Goal: Information Seeking & Learning: Find contact information

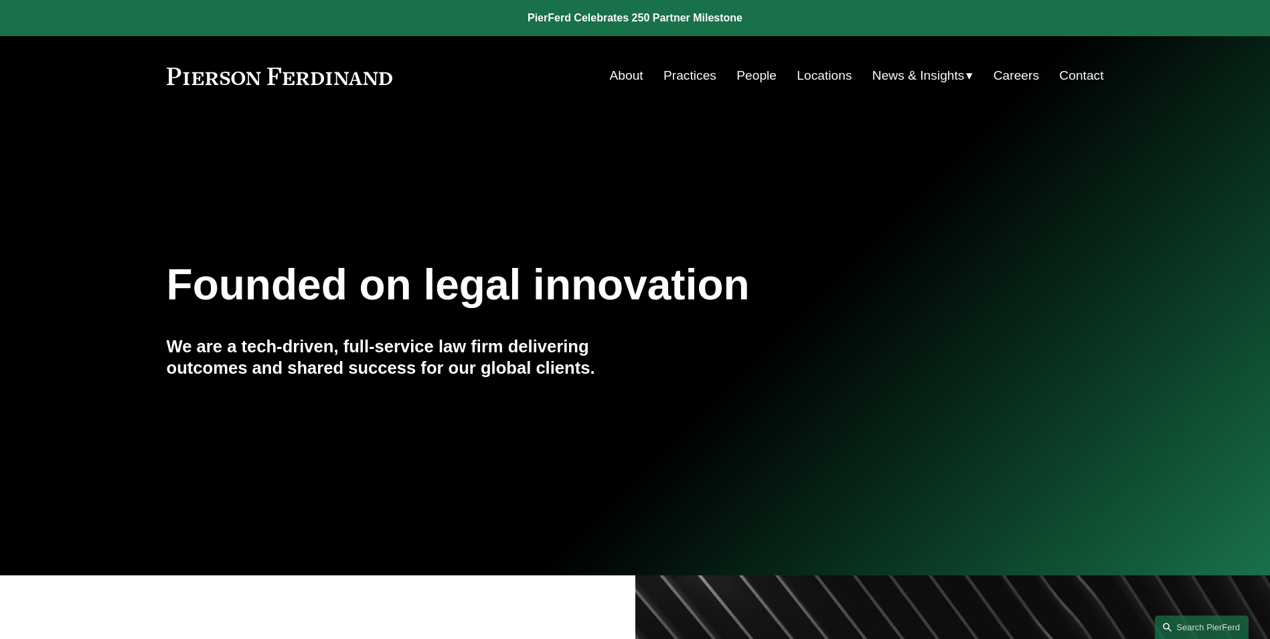
click at [751, 74] on link "People" at bounding box center [757, 75] width 40 height 25
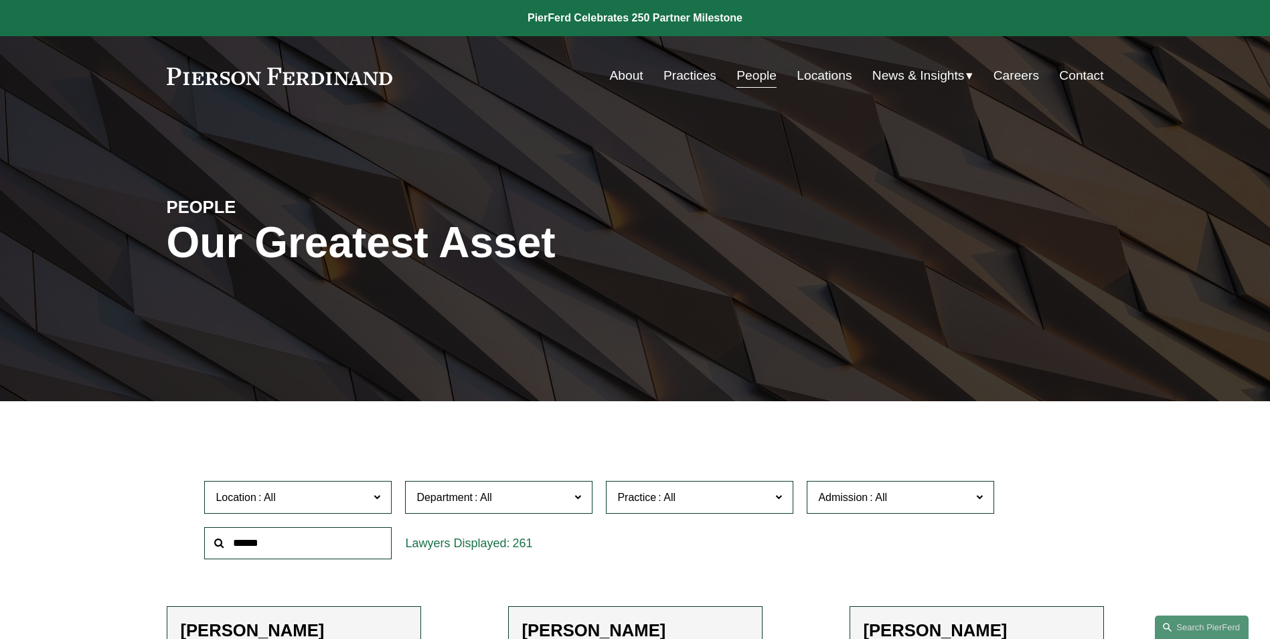
click at [264, 541] on input "text" at bounding box center [297, 543] width 187 height 33
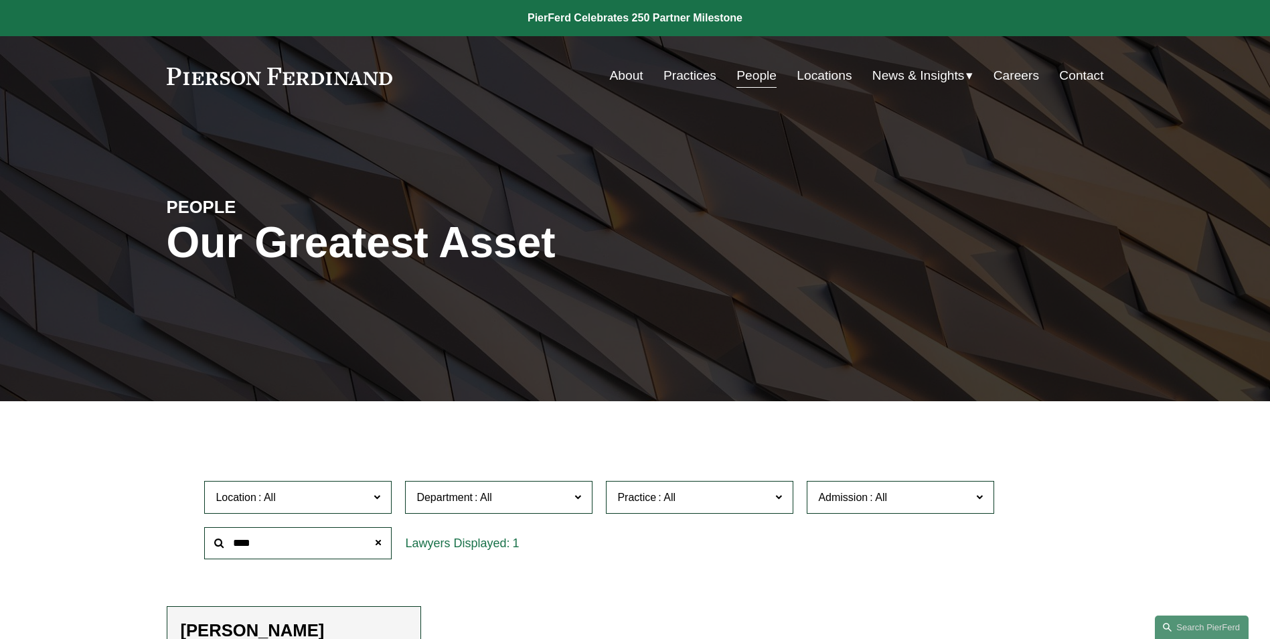
type input "****"
click at [265, 625] on h2 "[PERSON_NAME]" at bounding box center [294, 630] width 226 height 21
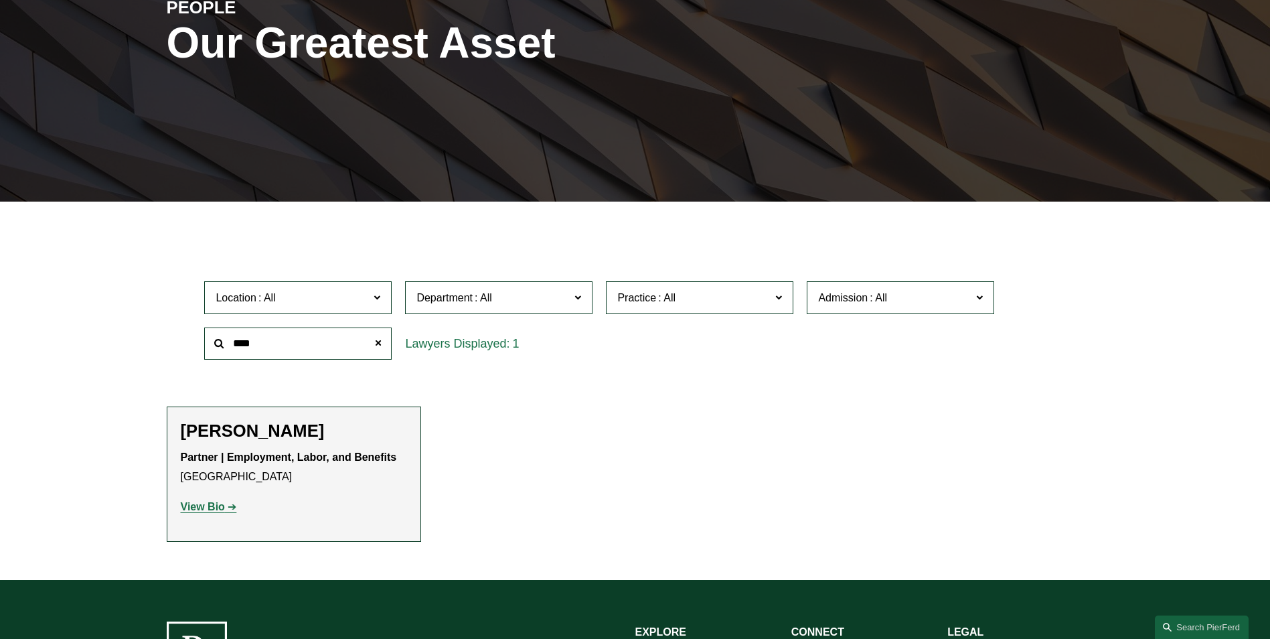
scroll to position [200, 0]
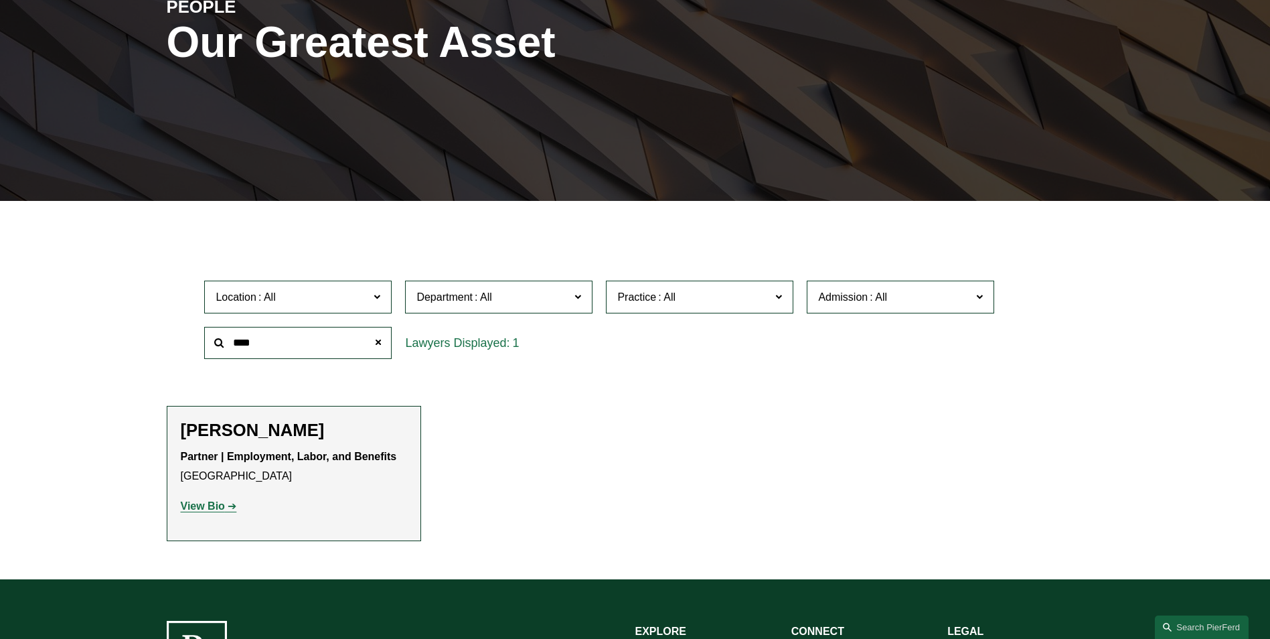
click at [213, 510] on strong "View Bio" at bounding box center [203, 505] width 44 height 11
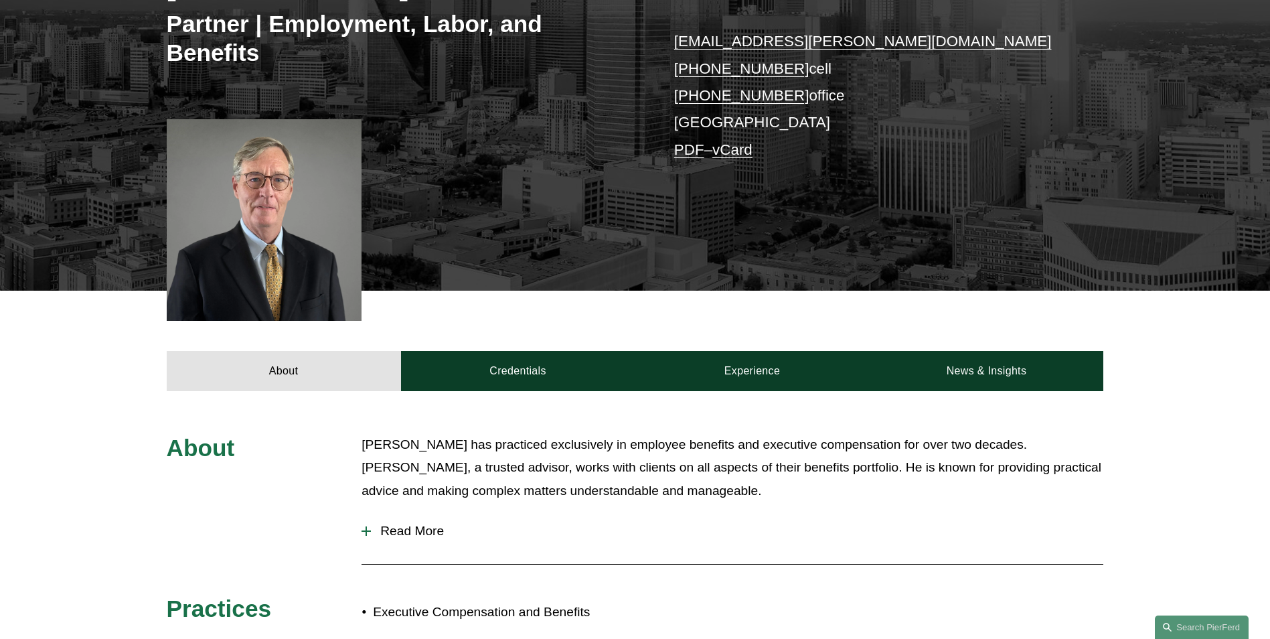
scroll to position [267, 0]
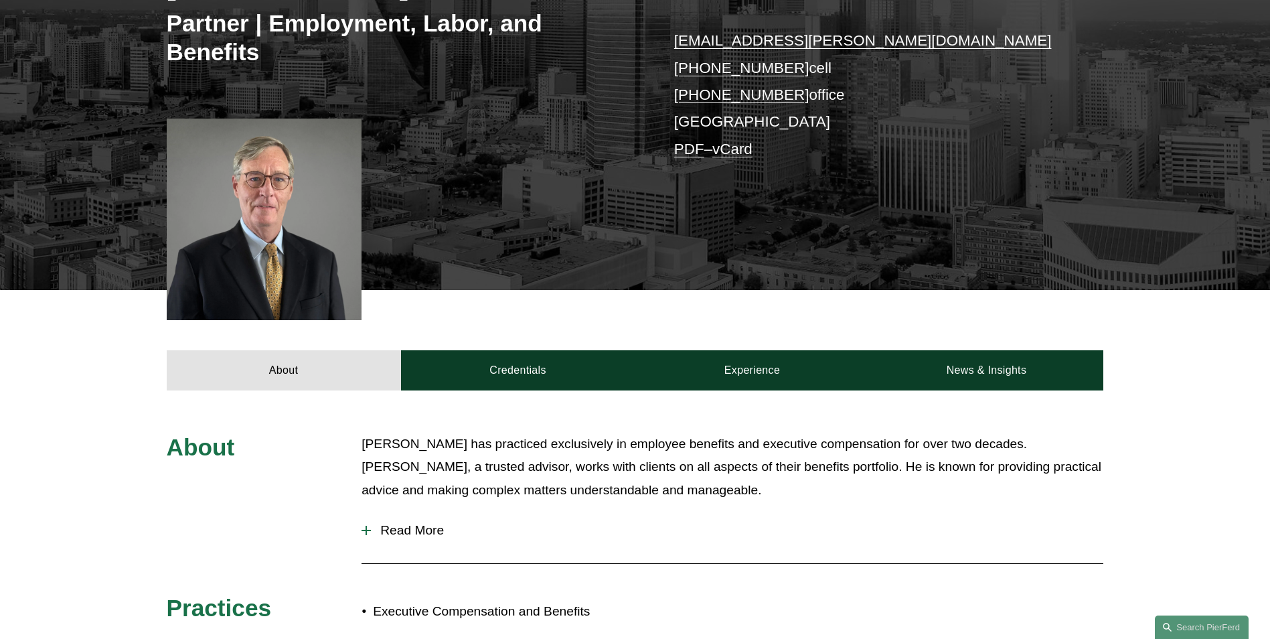
click at [410, 532] on span "Read More" at bounding box center [737, 530] width 733 height 15
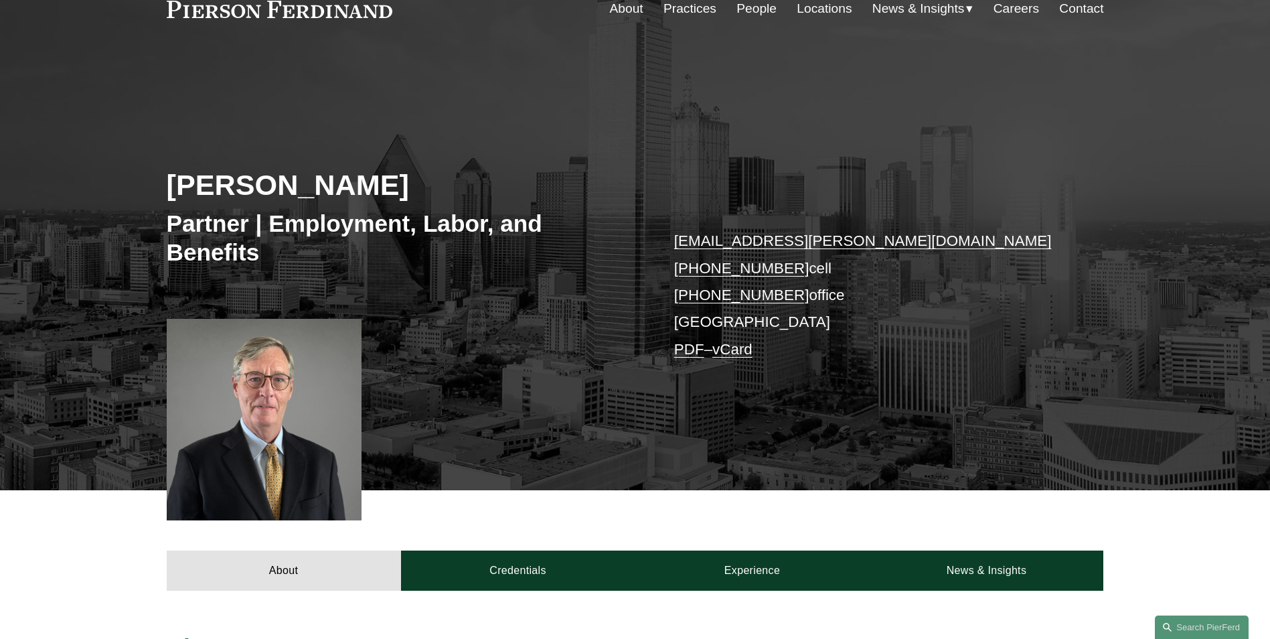
scroll to position [0, 0]
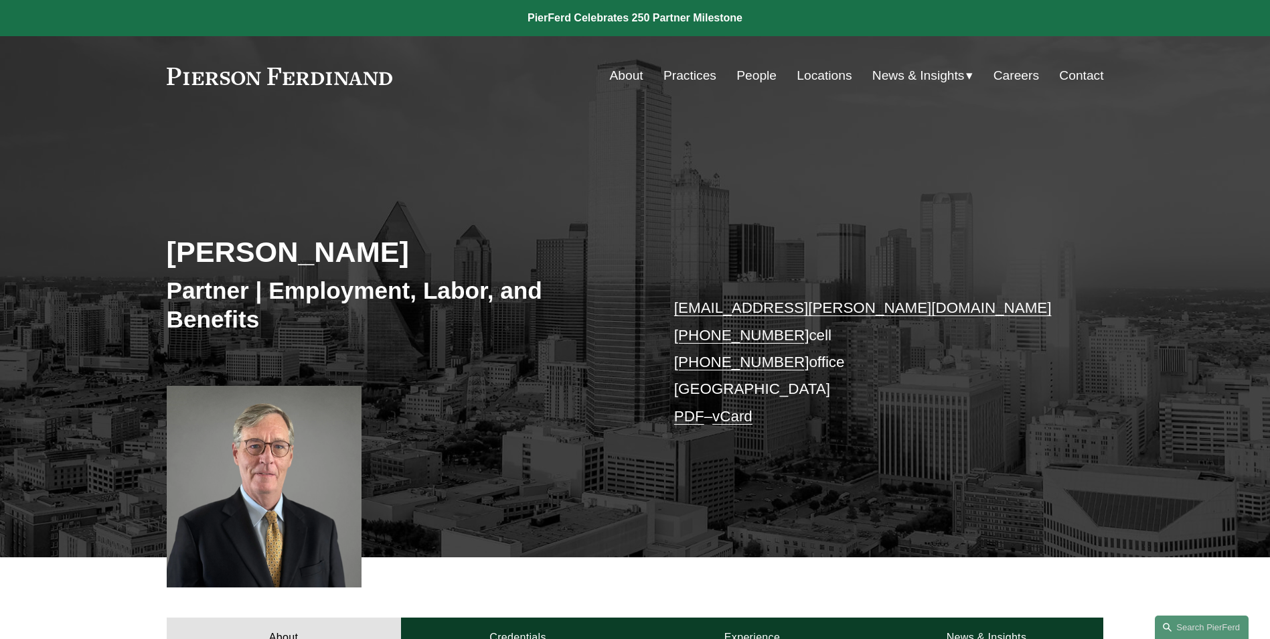
click at [754, 80] on link "People" at bounding box center [757, 75] width 40 height 25
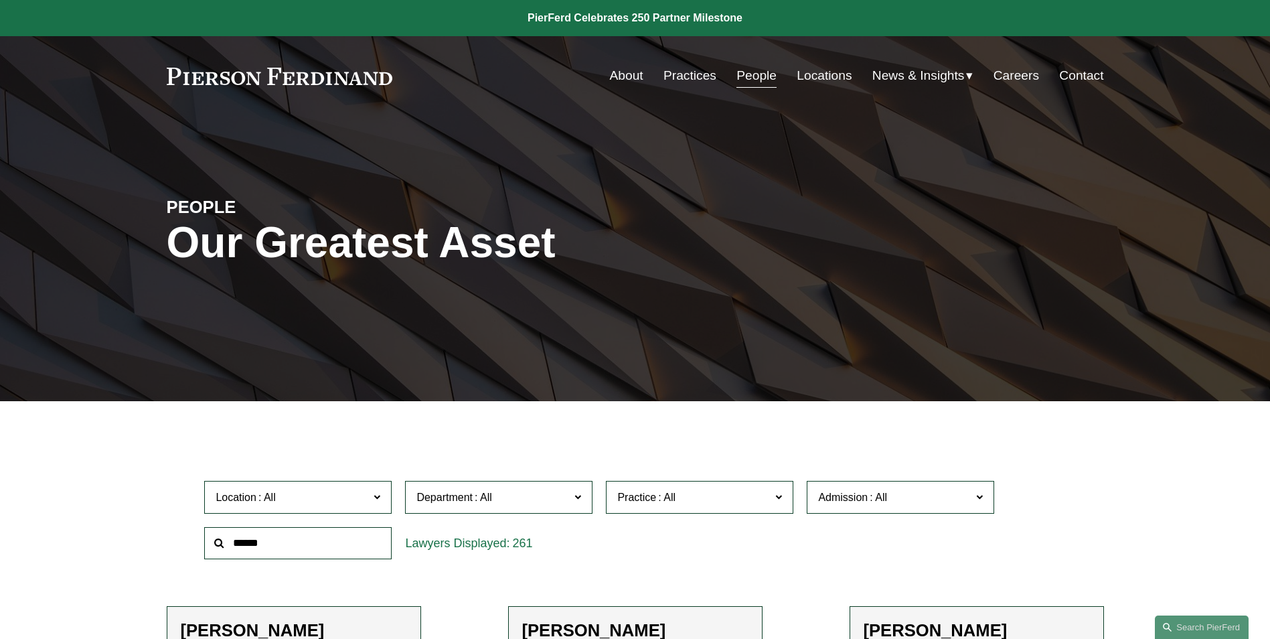
click at [286, 540] on input "text" at bounding box center [297, 543] width 187 height 33
type input "*****"
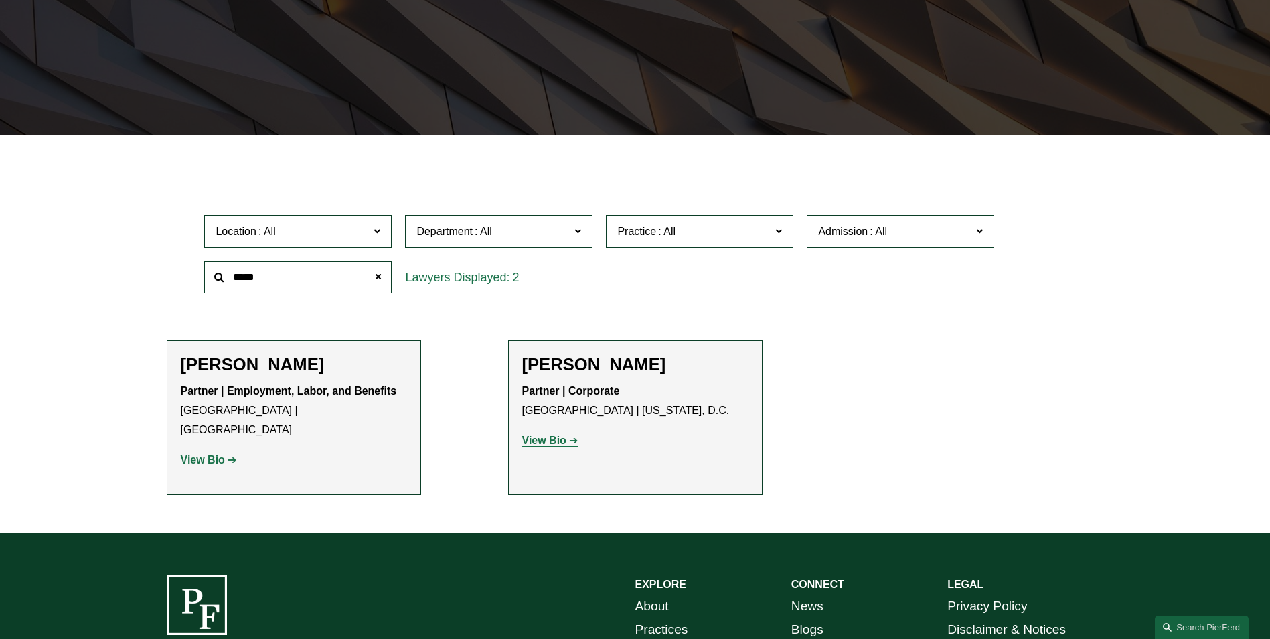
scroll to position [266, 0]
click at [207, 453] on strong "View Bio" at bounding box center [203, 458] width 44 height 11
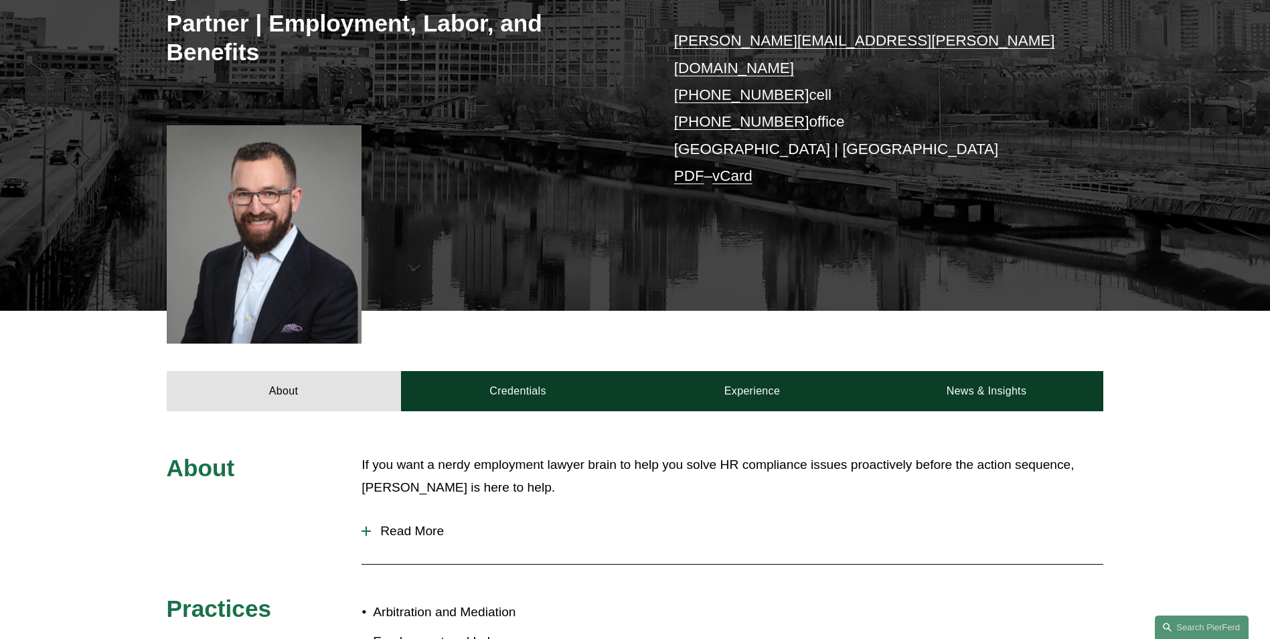
scroll to position [268, 0]
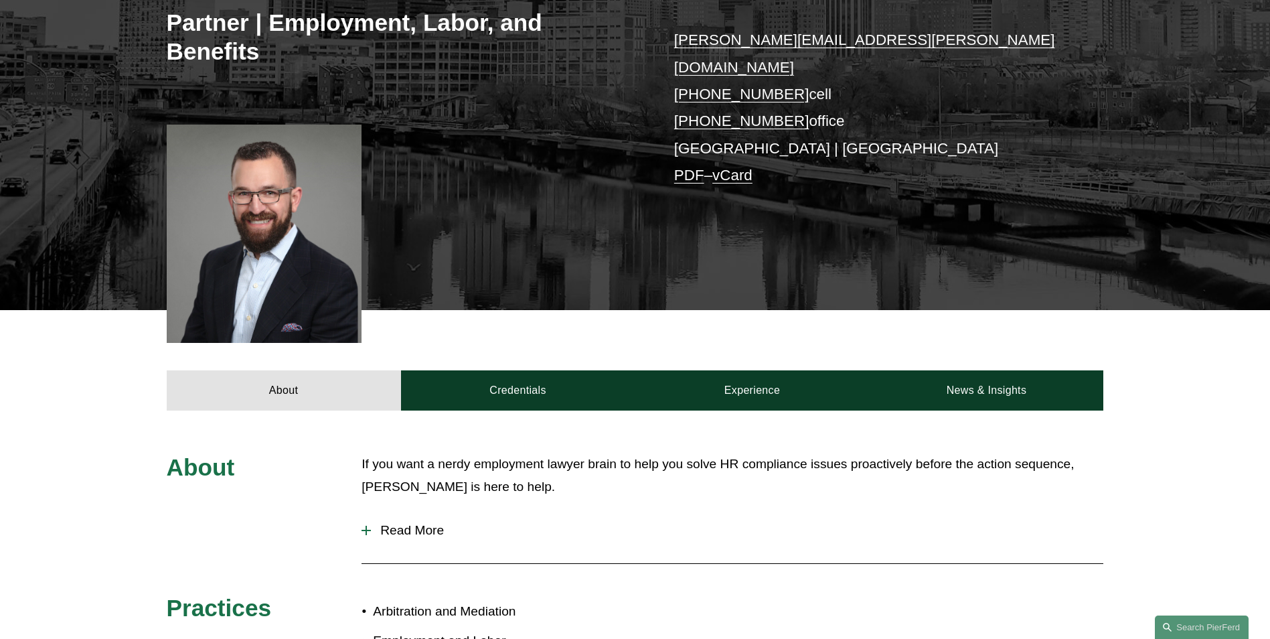
click at [365, 526] on div at bounding box center [366, 530] width 9 height 9
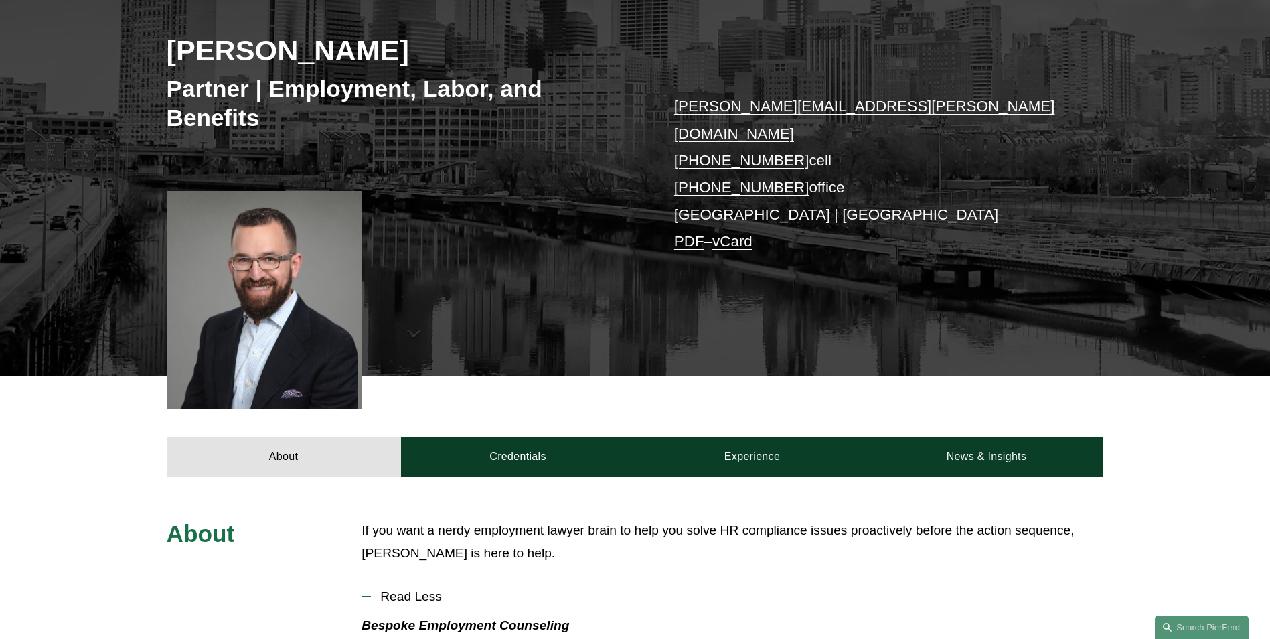
scroll to position [201, 0]
